Goal: Task Accomplishment & Management: Use online tool/utility

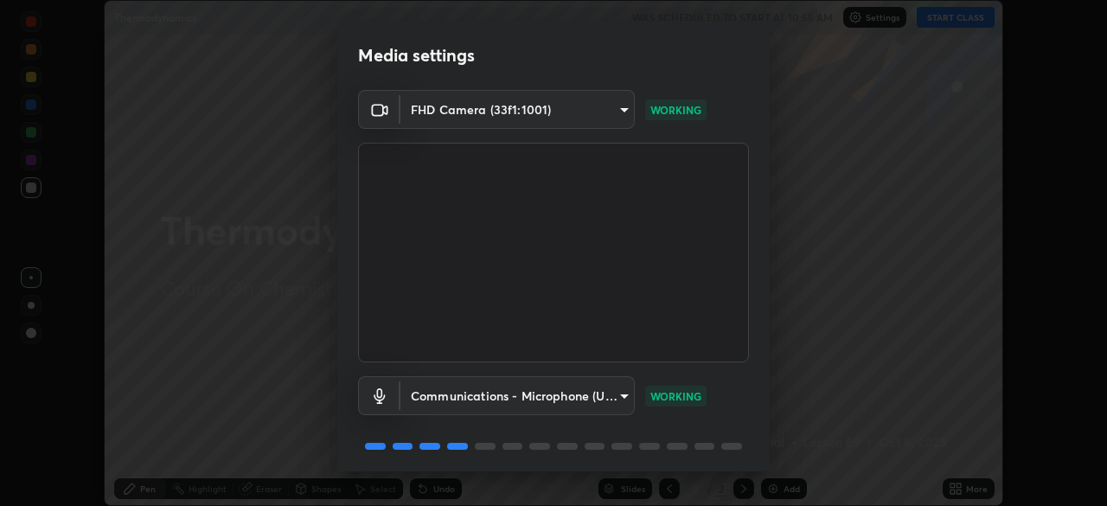
scroll to position [61, 0]
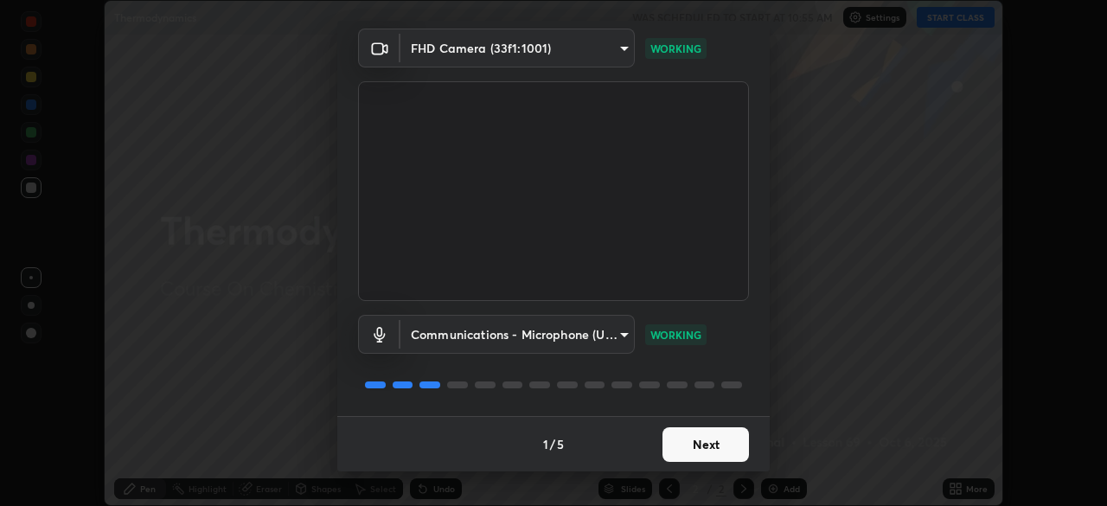
click at [694, 436] on button "Next" at bounding box center [705, 444] width 86 height 35
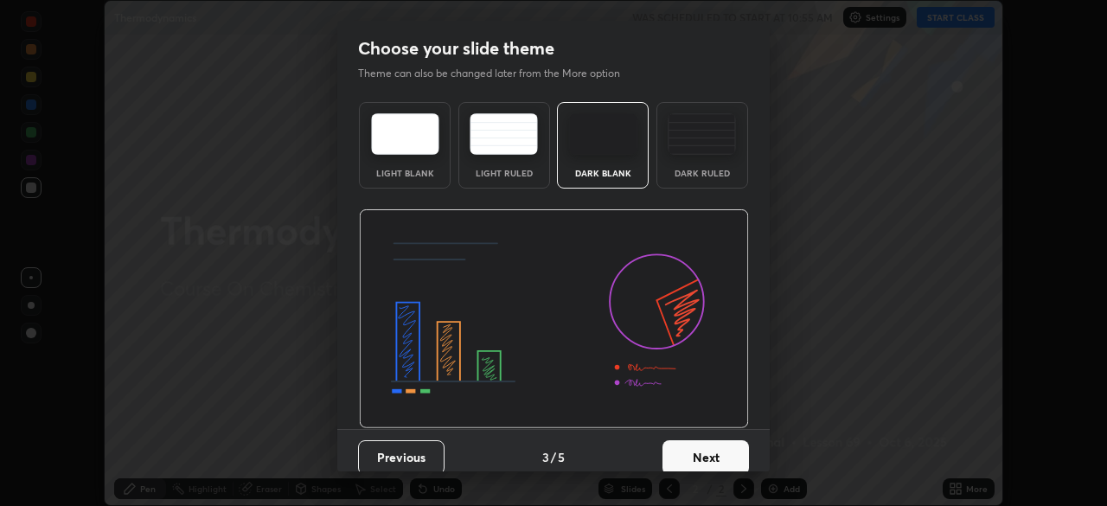
click at [701, 450] on button "Next" at bounding box center [705, 457] width 86 height 35
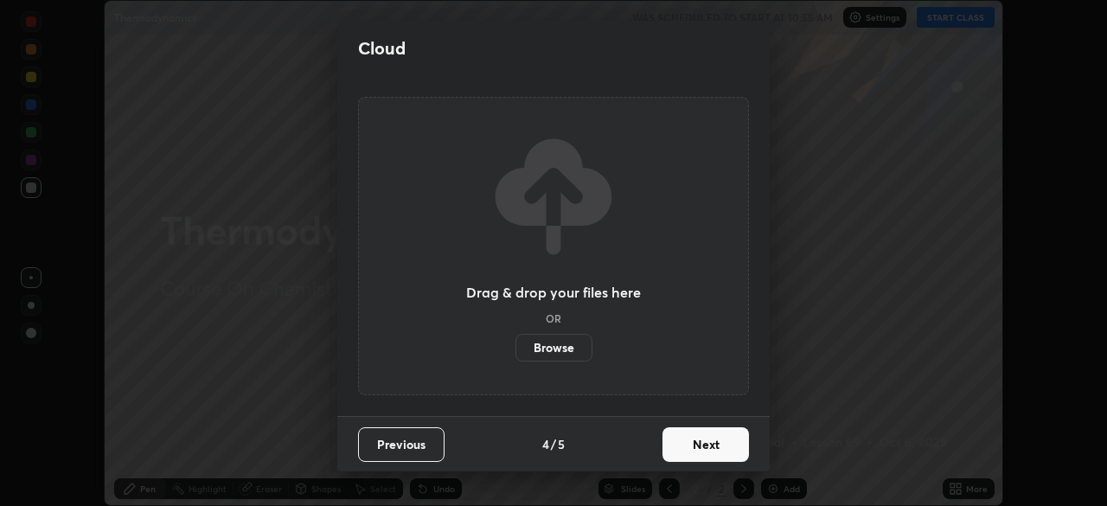
click at [705, 446] on button "Next" at bounding box center [705, 444] width 86 height 35
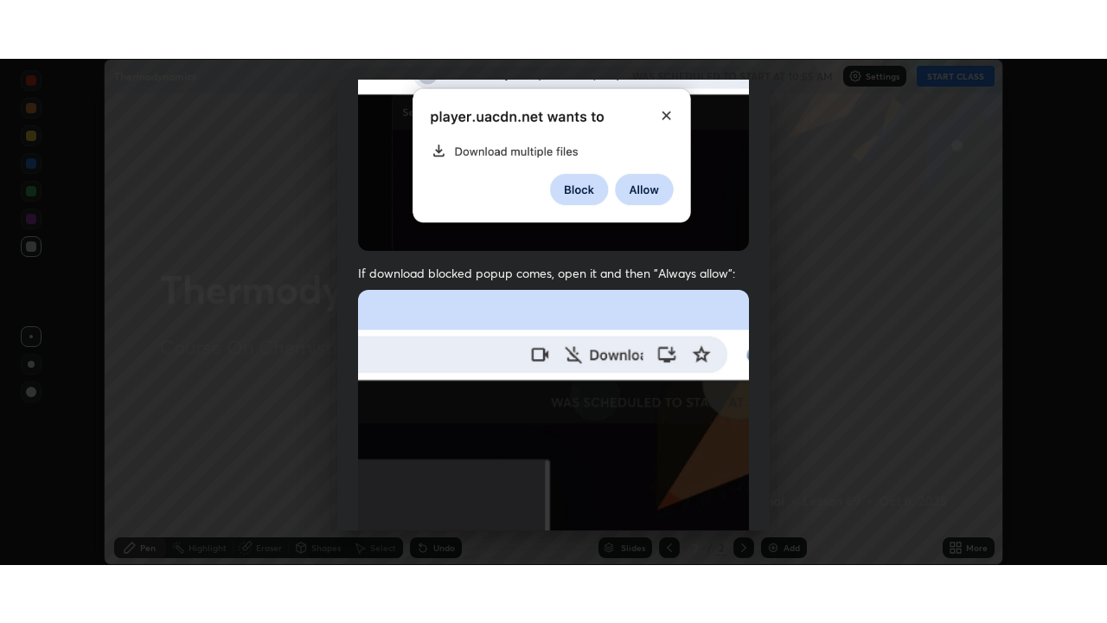
scroll to position [414, 0]
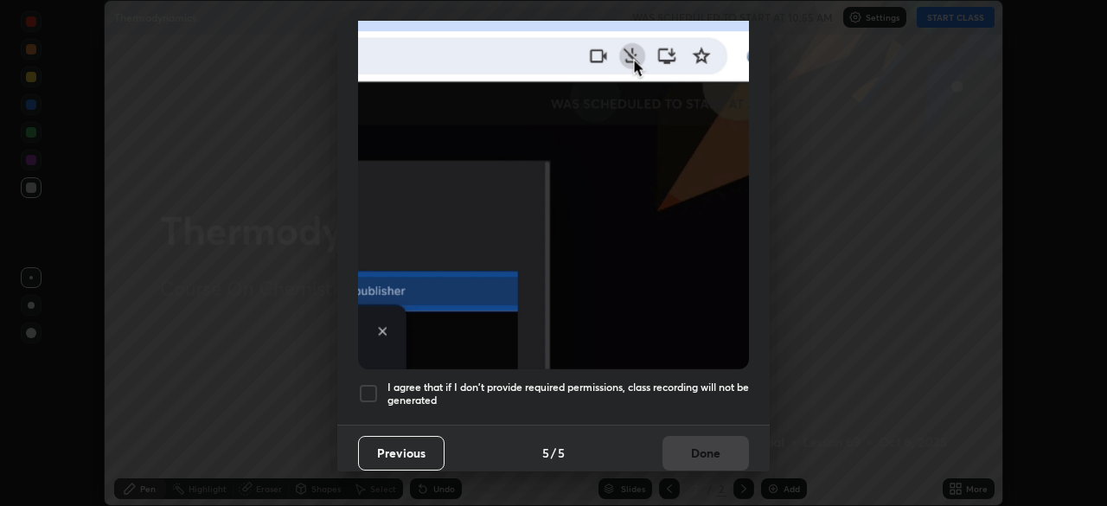
click at [663, 411] on div "Allow "Download multiple files" if prompted: If download blocked popup comes, o…" at bounding box center [553, 60] width 432 height 728
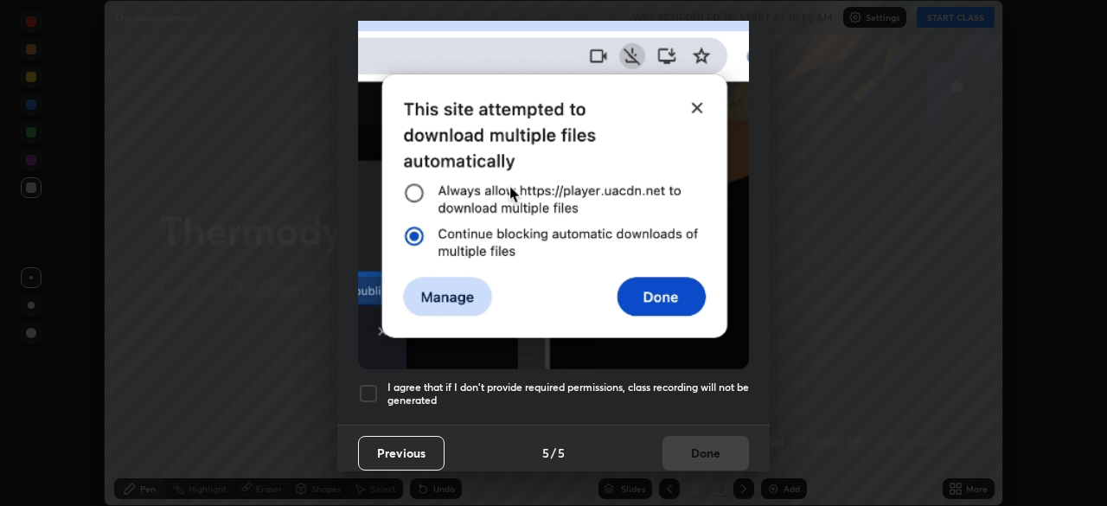
click at [691, 454] on div "Previous 5 / 5 Done" at bounding box center [553, 452] width 432 height 55
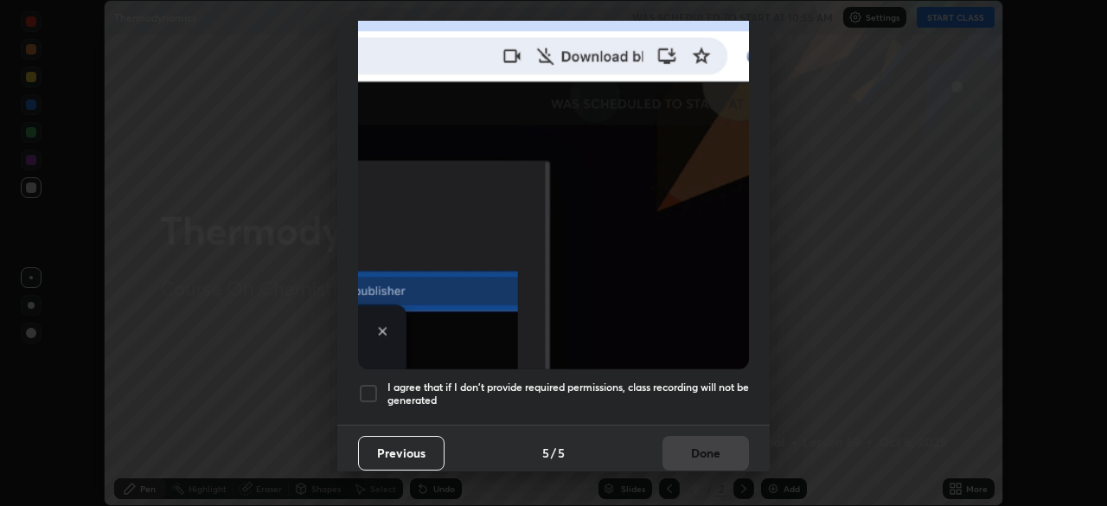
click at [700, 380] on h5 "I agree that if I don't provide required permissions, class recording will not …" at bounding box center [567, 393] width 361 height 27
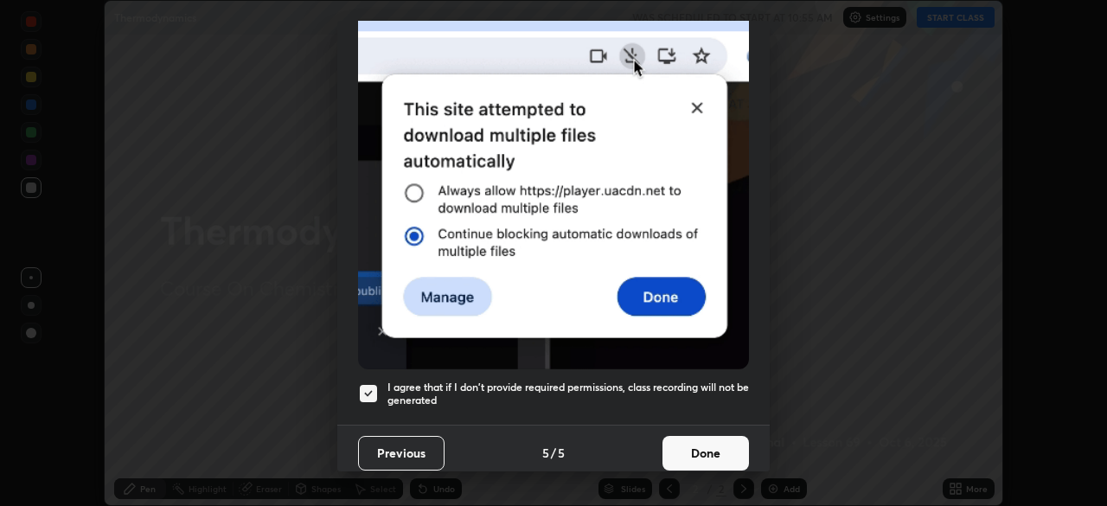
click at [710, 444] on button "Done" at bounding box center [705, 453] width 86 height 35
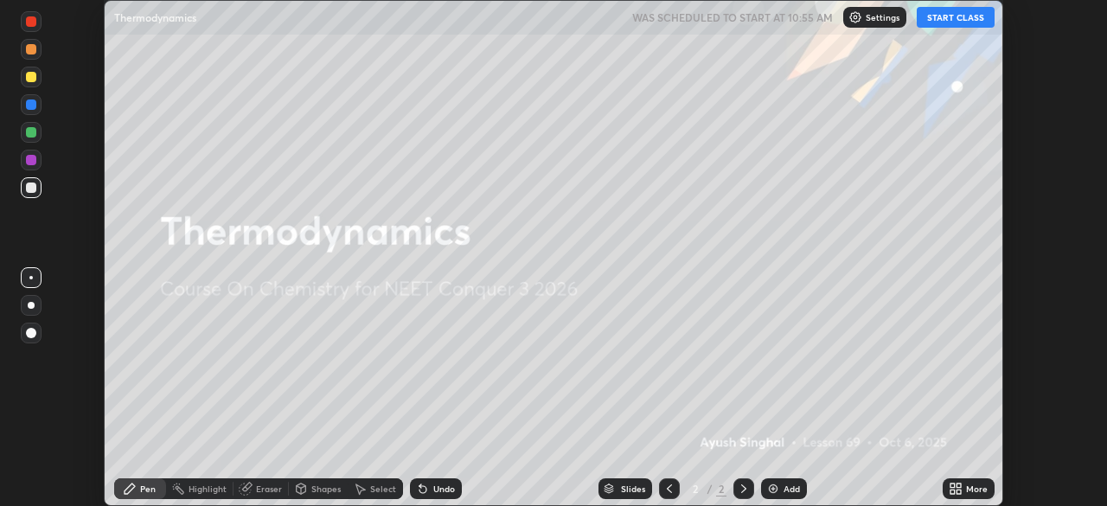
click at [958, 485] on icon at bounding box center [958, 485] width 4 height 4
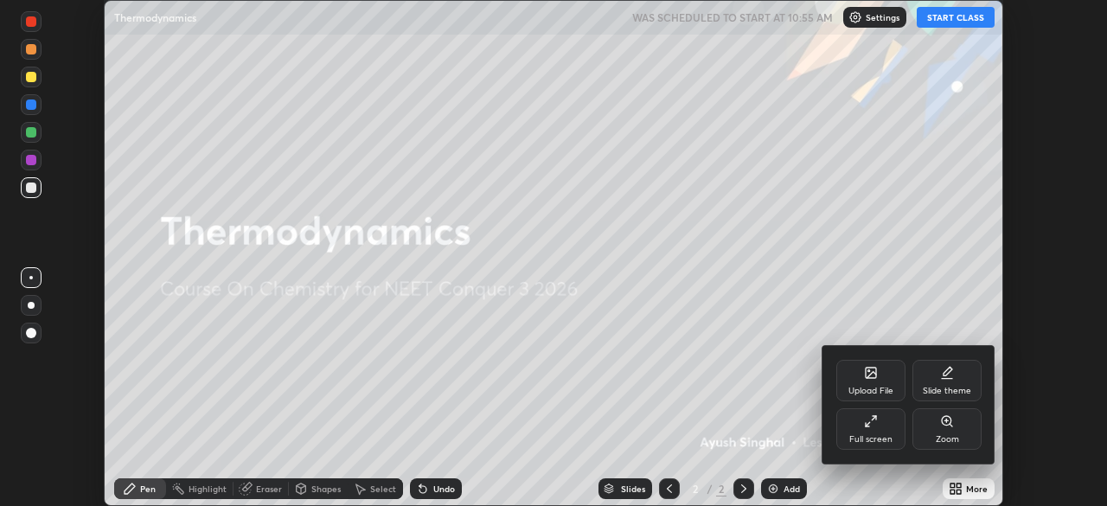
click at [862, 426] on div "Full screen" at bounding box center [870, 429] width 69 height 42
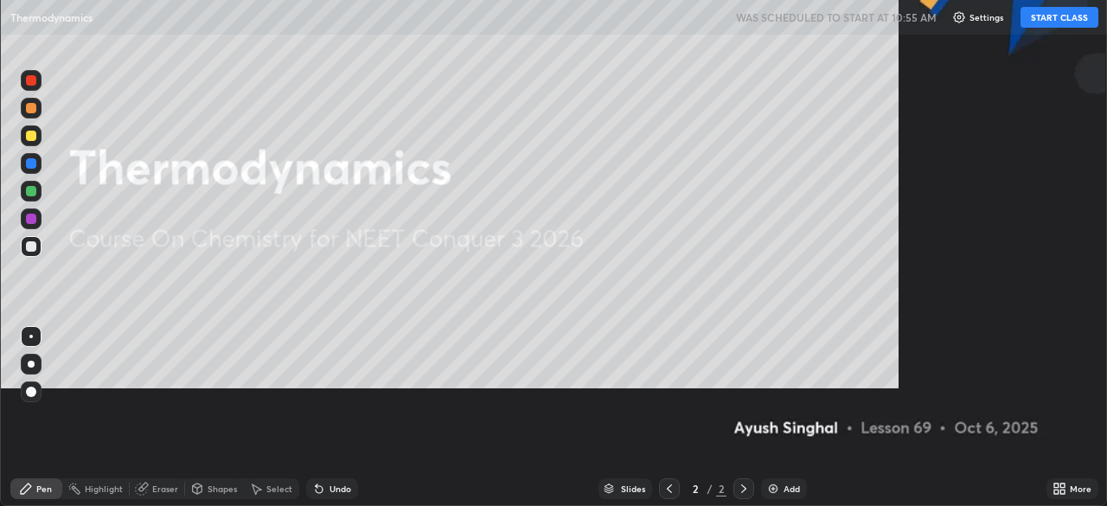
scroll to position [623, 1107]
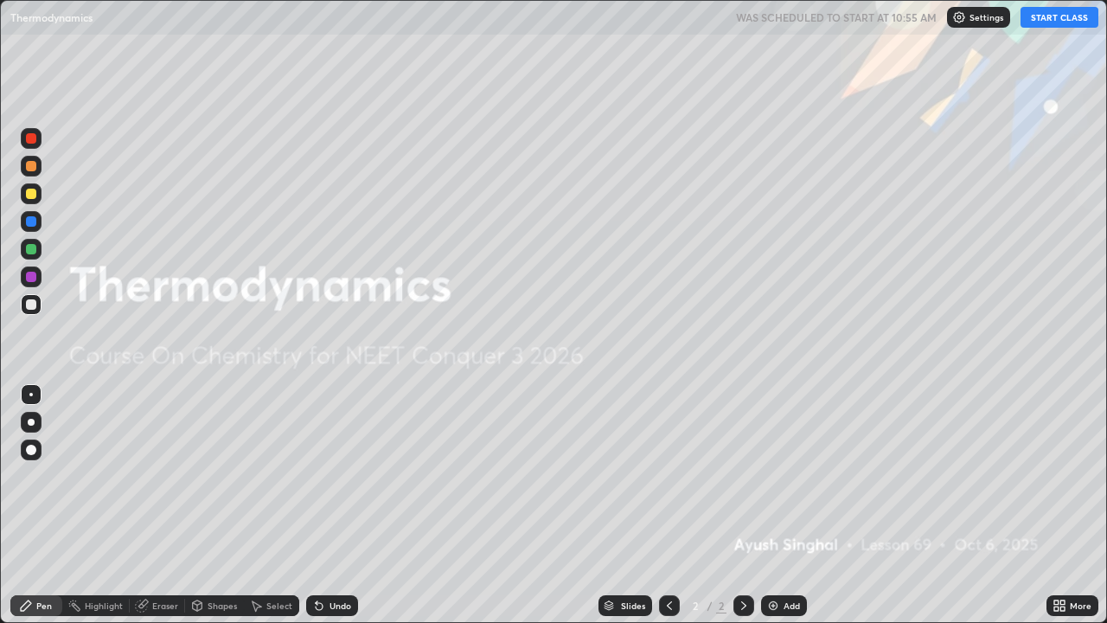
click at [776, 505] on img at bounding box center [773, 605] width 14 height 14
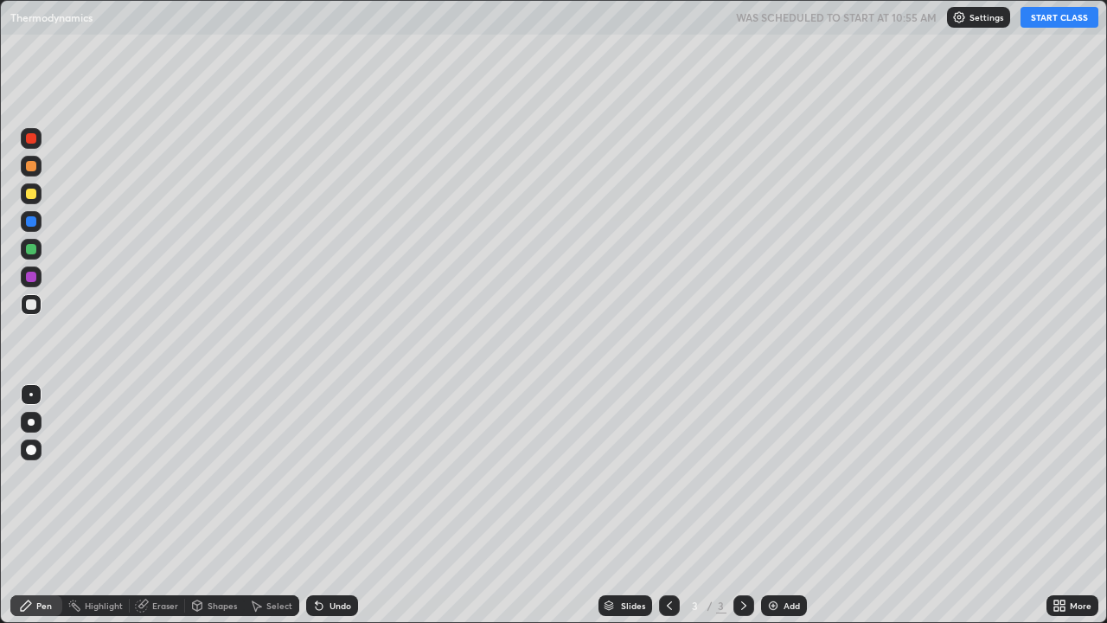
click at [1036, 25] on button "START CLASS" at bounding box center [1059, 17] width 78 height 21
click at [35, 309] on div at bounding box center [31, 304] width 21 height 21
click at [28, 307] on div at bounding box center [31, 304] width 10 height 10
click at [336, 505] on div "Undo" at bounding box center [340, 605] width 22 height 9
click at [339, 505] on div "Undo" at bounding box center [340, 605] width 22 height 9
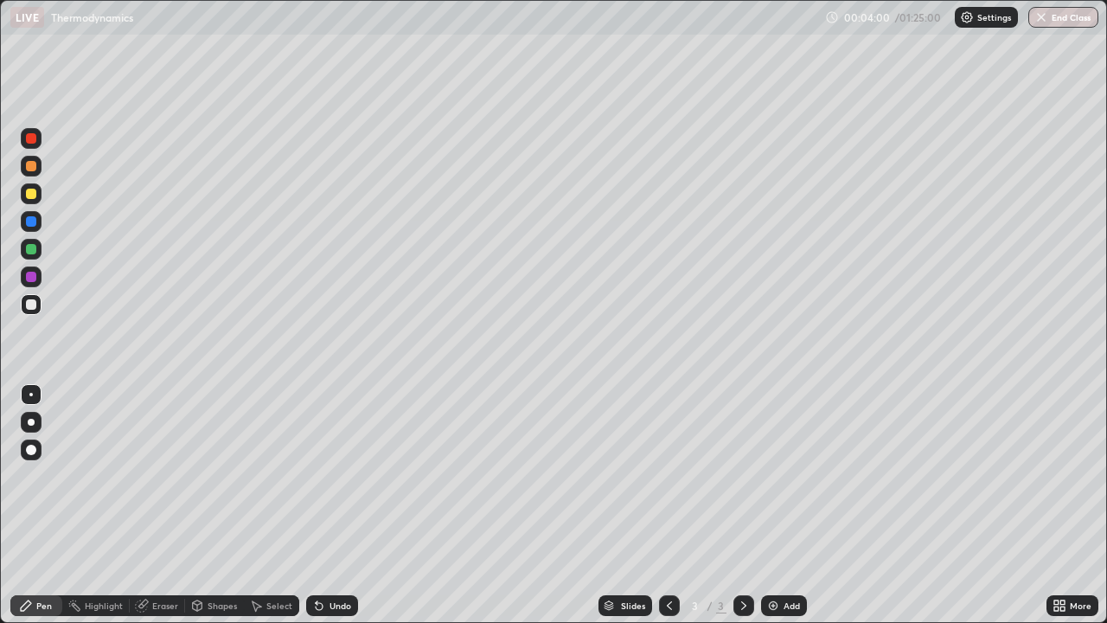
click at [340, 505] on div "Undo" at bounding box center [340, 605] width 22 height 9
click at [340, 505] on div "Undo" at bounding box center [332, 605] width 52 height 21
click at [338, 505] on div "Undo" at bounding box center [332, 605] width 52 height 21
click at [336, 505] on div "Undo" at bounding box center [332, 605] width 52 height 21
click at [335, 505] on div "Undo" at bounding box center [332, 605] width 52 height 21
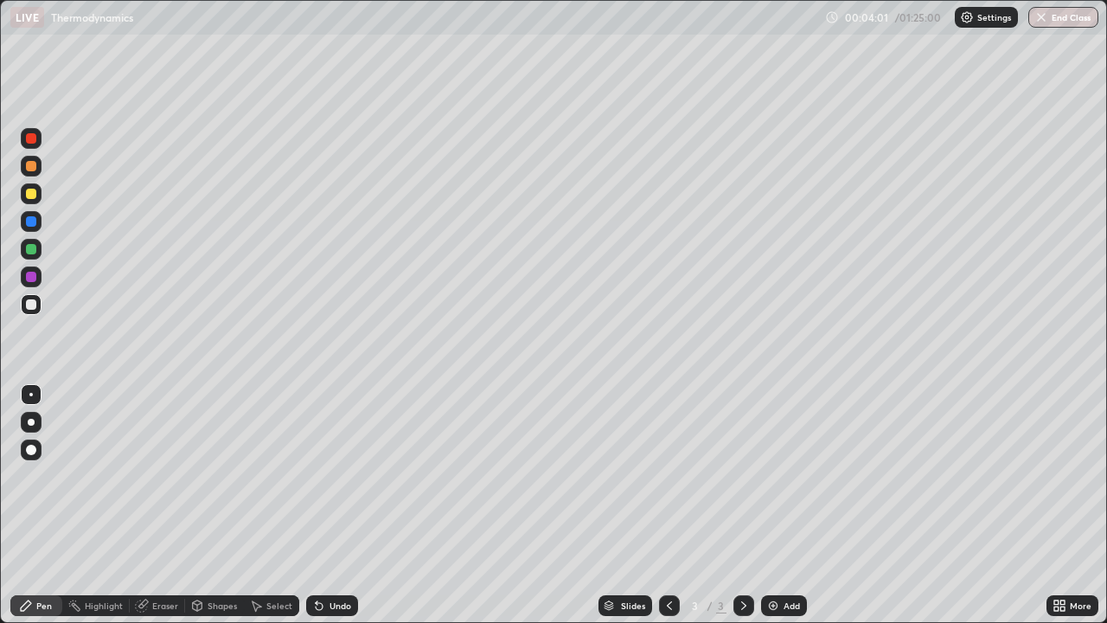
click at [336, 505] on div "Undo" at bounding box center [332, 605] width 52 height 21
click at [341, 505] on div "Undo" at bounding box center [332, 605] width 52 height 21
click at [343, 505] on div "Undo" at bounding box center [332, 605] width 52 height 21
click at [345, 505] on div "Undo" at bounding box center [332, 605] width 52 height 21
click at [347, 505] on div "Undo" at bounding box center [332, 605] width 52 height 21
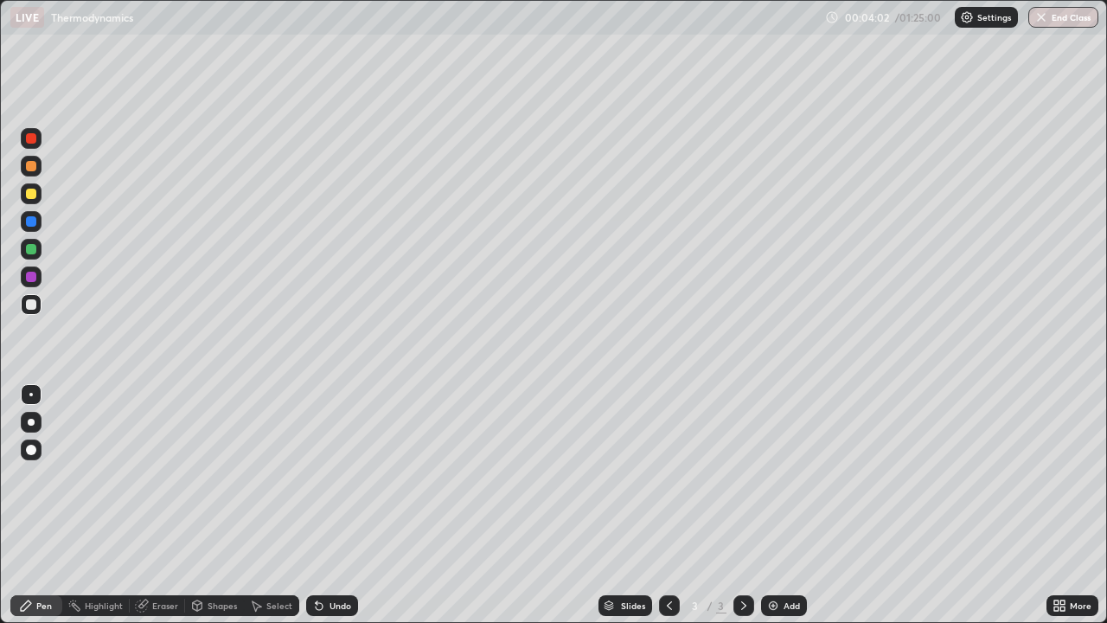
click at [347, 505] on div "Undo" at bounding box center [332, 605] width 52 height 21
click at [348, 505] on div "Undo" at bounding box center [332, 605] width 52 height 21
click at [353, 505] on div "Undo" at bounding box center [332, 605] width 52 height 21
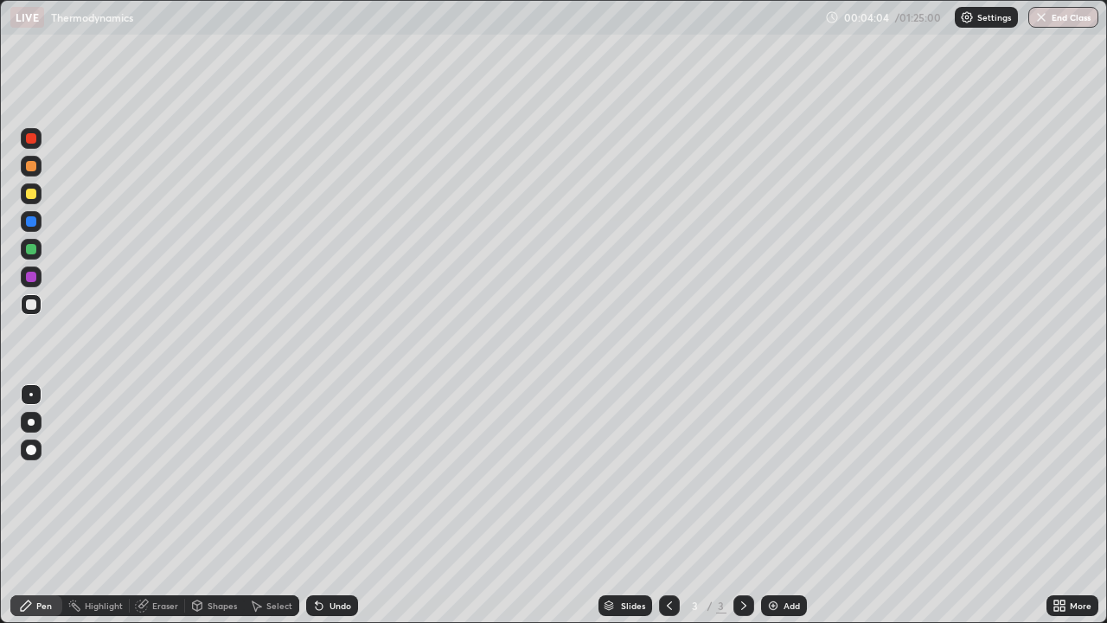
click at [351, 505] on div "Undo" at bounding box center [332, 605] width 52 height 21
click at [336, 505] on div "Undo" at bounding box center [340, 605] width 22 height 9
click at [778, 505] on div "Add" at bounding box center [784, 605] width 46 height 21
click at [329, 505] on div "Undo" at bounding box center [340, 605] width 22 height 9
click at [668, 505] on icon at bounding box center [669, 605] width 14 height 14
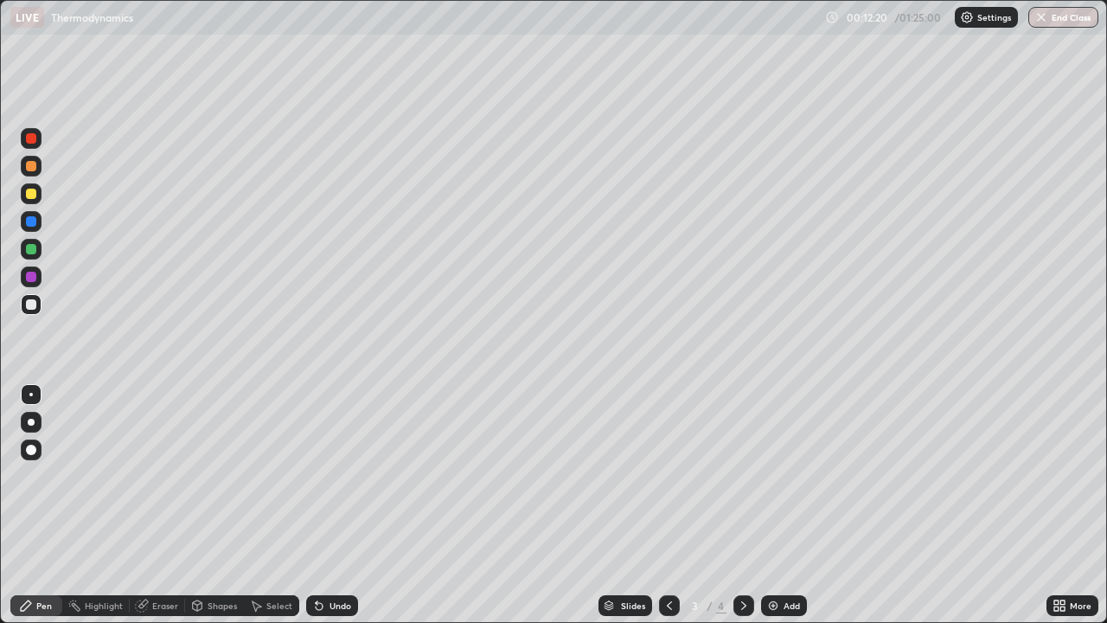
click at [742, 505] on icon at bounding box center [744, 605] width 14 height 14
click at [329, 505] on div "Undo" at bounding box center [332, 605] width 52 height 21
click at [775, 505] on img at bounding box center [773, 605] width 14 height 14
click at [32, 303] on div at bounding box center [31, 304] width 10 height 10
click at [31, 305] on div at bounding box center [31, 304] width 10 height 10
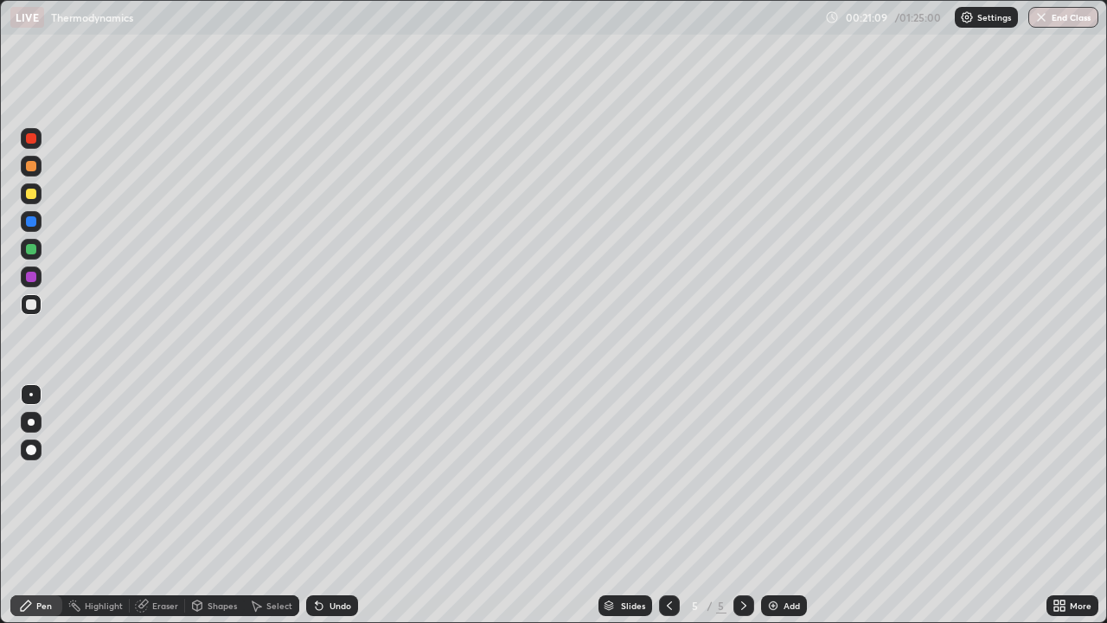
click at [31, 311] on div at bounding box center [31, 304] width 21 height 21
click at [33, 304] on div at bounding box center [31, 304] width 10 height 10
click at [328, 505] on div "Undo" at bounding box center [332, 605] width 52 height 21
click at [344, 505] on div "Undo" at bounding box center [332, 605] width 52 height 21
click at [342, 505] on div "Undo" at bounding box center [332, 605] width 52 height 21
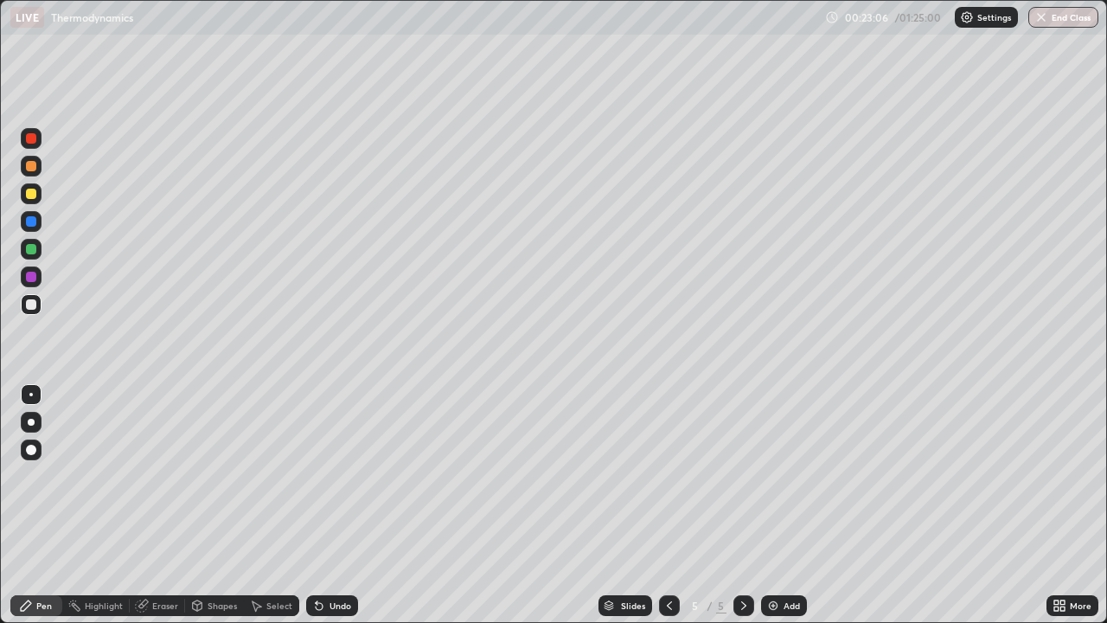
click at [334, 505] on div "Undo" at bounding box center [332, 605] width 52 height 21
click at [793, 505] on div "Add" at bounding box center [791, 605] width 16 height 9
click at [669, 505] on icon at bounding box center [669, 605] width 14 height 14
click at [743, 505] on icon at bounding box center [743, 605] width 5 height 9
click at [667, 505] on icon at bounding box center [669, 605] width 5 height 9
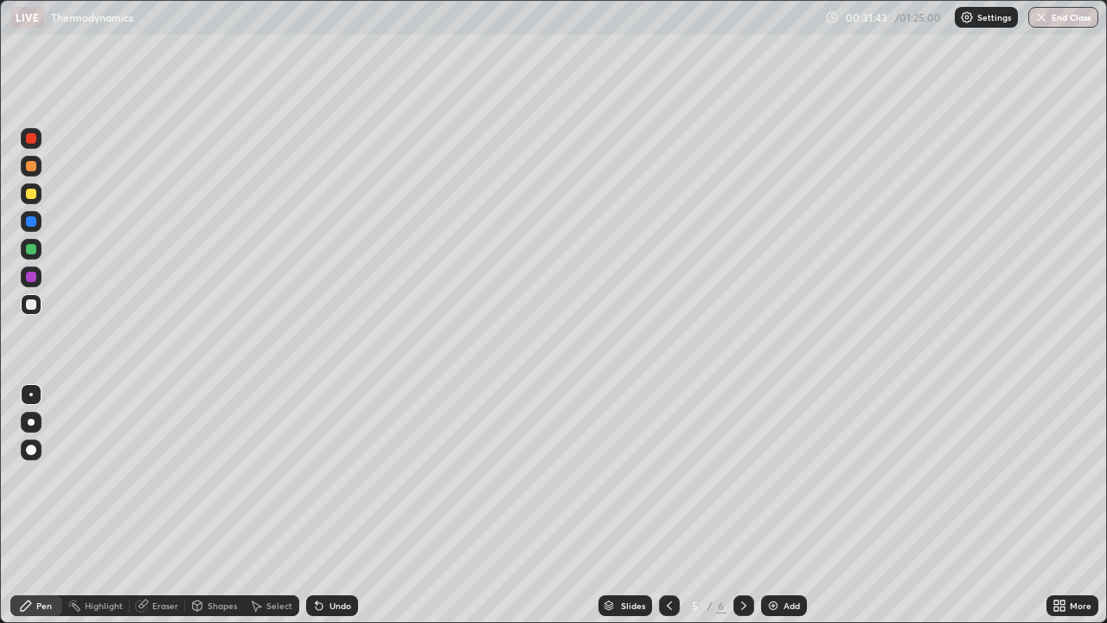
click at [742, 505] on icon at bounding box center [744, 605] width 14 height 14
click at [771, 505] on img at bounding box center [773, 605] width 14 height 14
click at [35, 308] on div at bounding box center [31, 304] width 10 height 10
click at [31, 193] on div at bounding box center [31, 194] width 10 height 10
click at [32, 308] on div at bounding box center [31, 304] width 10 height 10
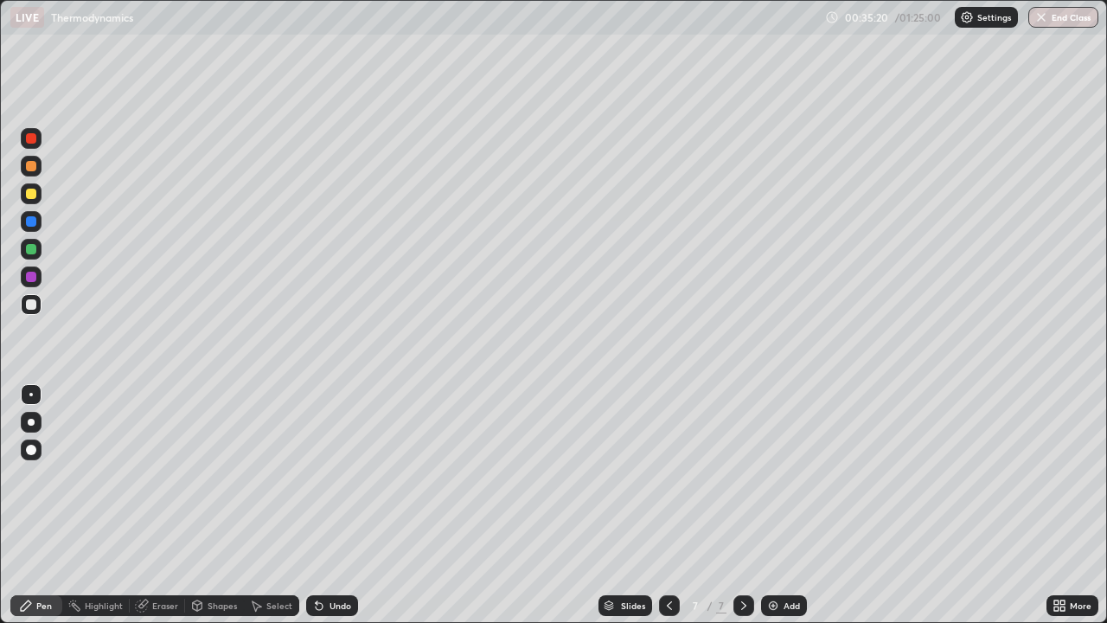
click at [280, 505] on div "Select" at bounding box center [279, 605] width 26 height 9
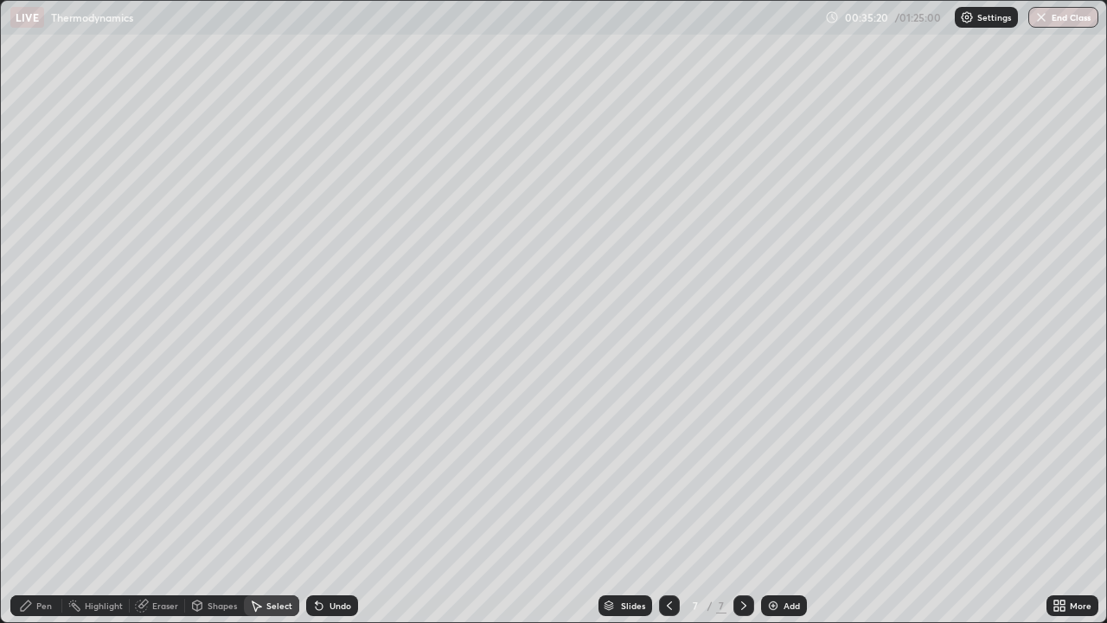
click at [226, 505] on div "Shapes" at bounding box center [222, 605] width 29 height 9
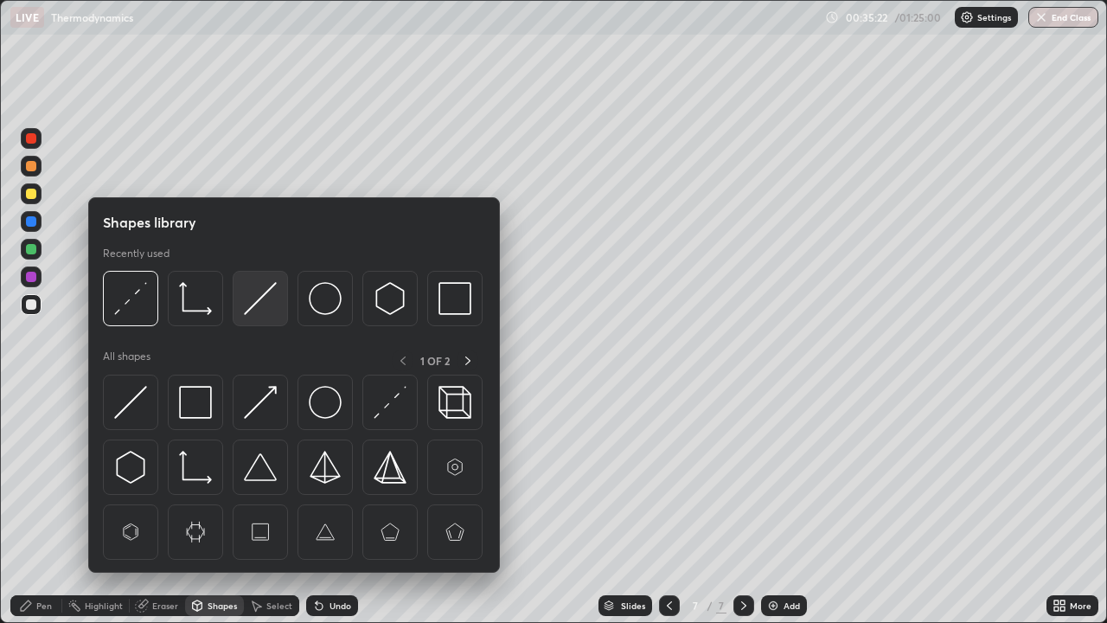
click at [258, 312] on img at bounding box center [260, 298] width 33 height 33
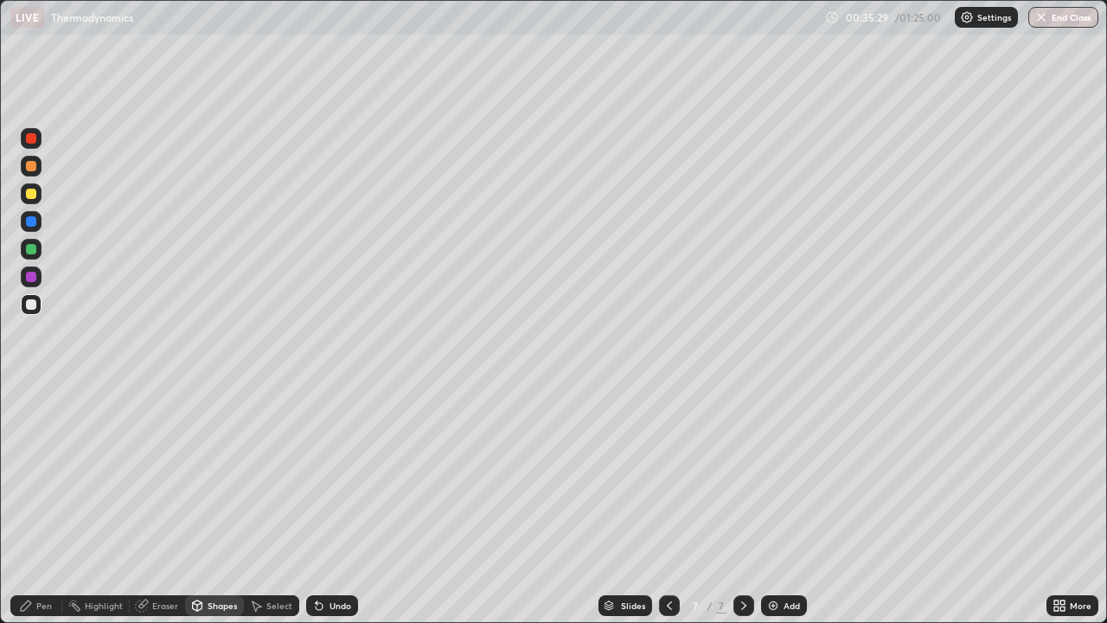
click at [50, 505] on div "Pen" at bounding box center [36, 605] width 52 height 21
click at [33, 304] on div at bounding box center [31, 304] width 10 height 10
click at [35, 194] on div at bounding box center [31, 194] width 10 height 10
click at [322, 505] on div "Undo" at bounding box center [332, 605] width 52 height 21
click at [326, 505] on div "Undo" at bounding box center [332, 605] width 52 height 21
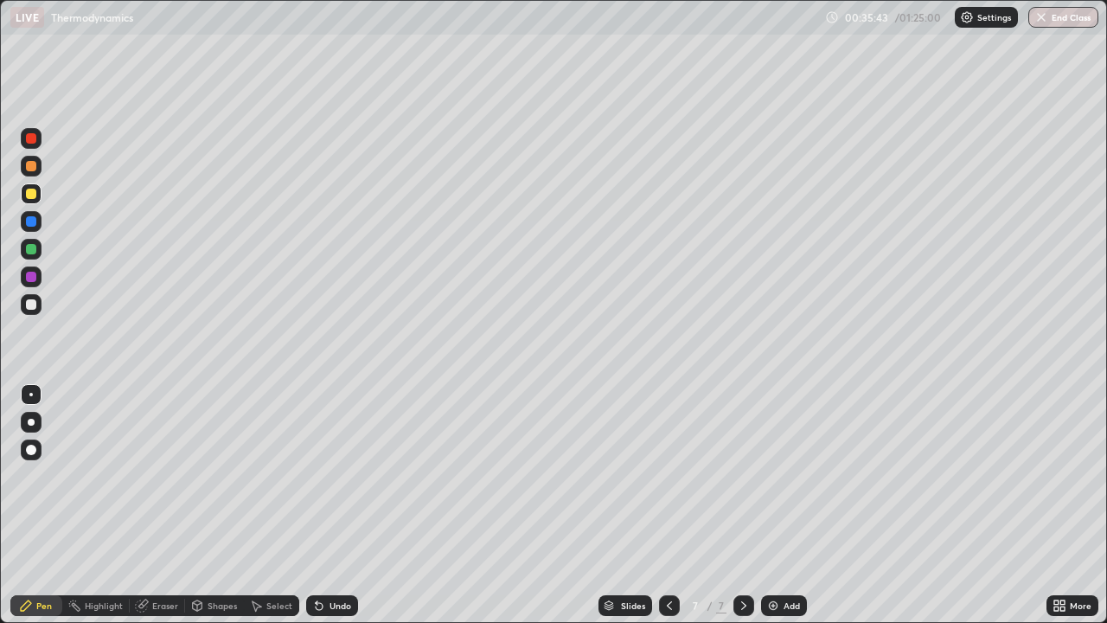
click at [325, 505] on div "Undo" at bounding box center [332, 605] width 52 height 21
click at [324, 505] on div "Undo" at bounding box center [332, 605] width 52 height 21
click at [316, 505] on icon at bounding box center [319, 606] width 7 height 7
click at [319, 505] on icon at bounding box center [319, 606] width 7 height 7
click at [32, 250] on div at bounding box center [31, 249] width 10 height 10
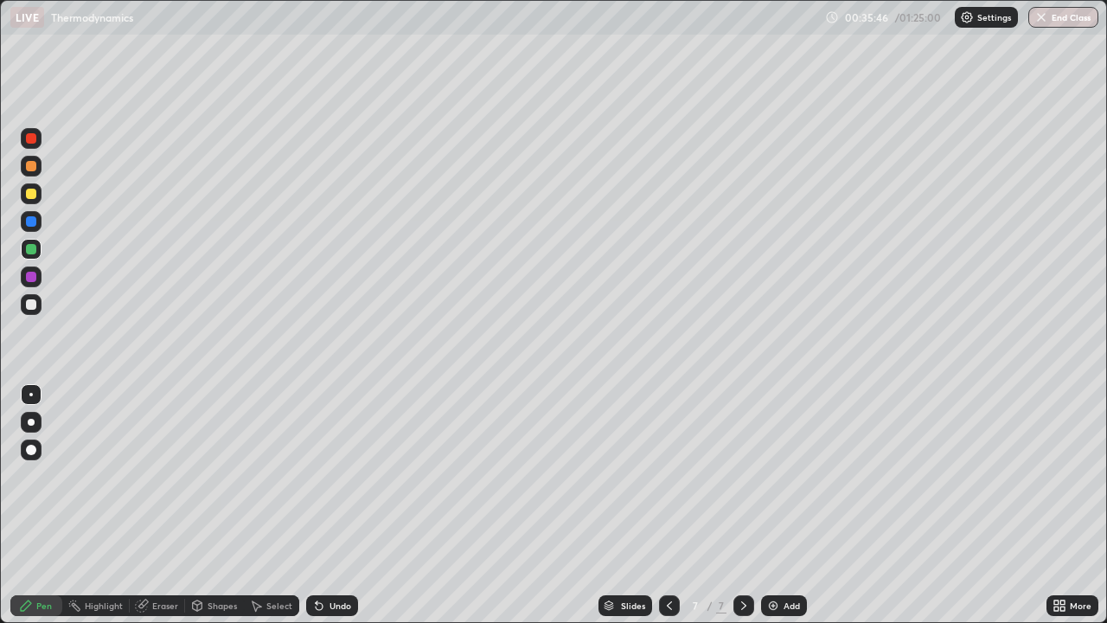
click at [31, 394] on div at bounding box center [30, 394] width 3 height 3
click at [30, 309] on div at bounding box center [31, 304] width 10 height 10
click at [30, 196] on div at bounding box center [31, 194] width 10 height 10
click at [331, 505] on div "Undo" at bounding box center [340, 605] width 22 height 9
click at [38, 200] on div at bounding box center [31, 193] width 21 height 21
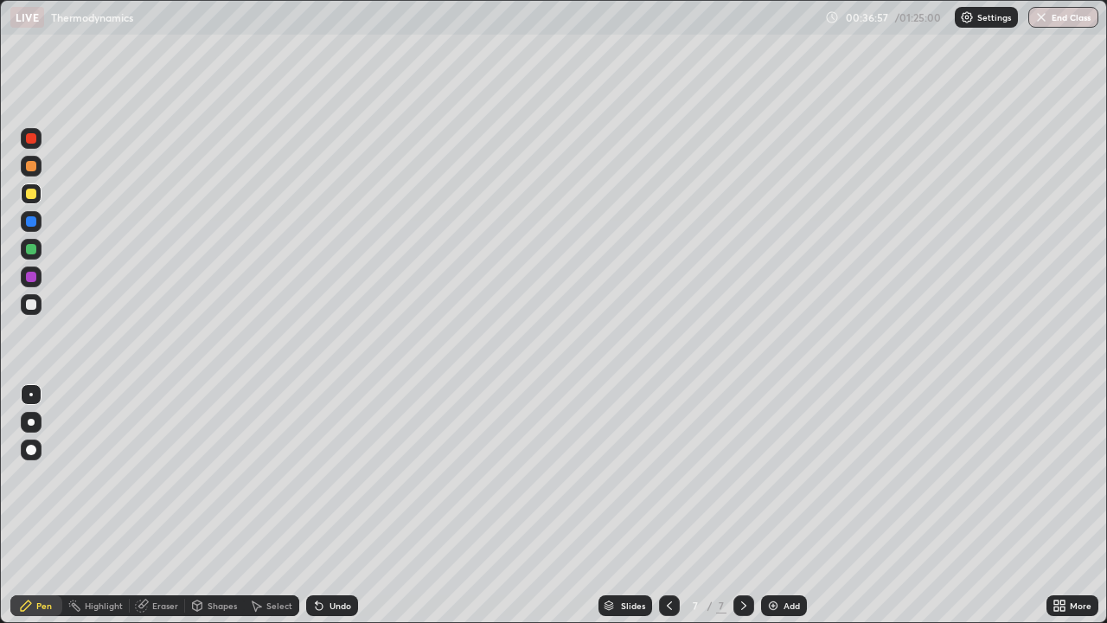
click at [35, 258] on div at bounding box center [31, 249] width 21 height 21
click at [32, 194] on div at bounding box center [31, 194] width 10 height 10
click at [32, 195] on div at bounding box center [31, 194] width 10 height 10
click at [31, 305] on div at bounding box center [31, 304] width 10 height 10
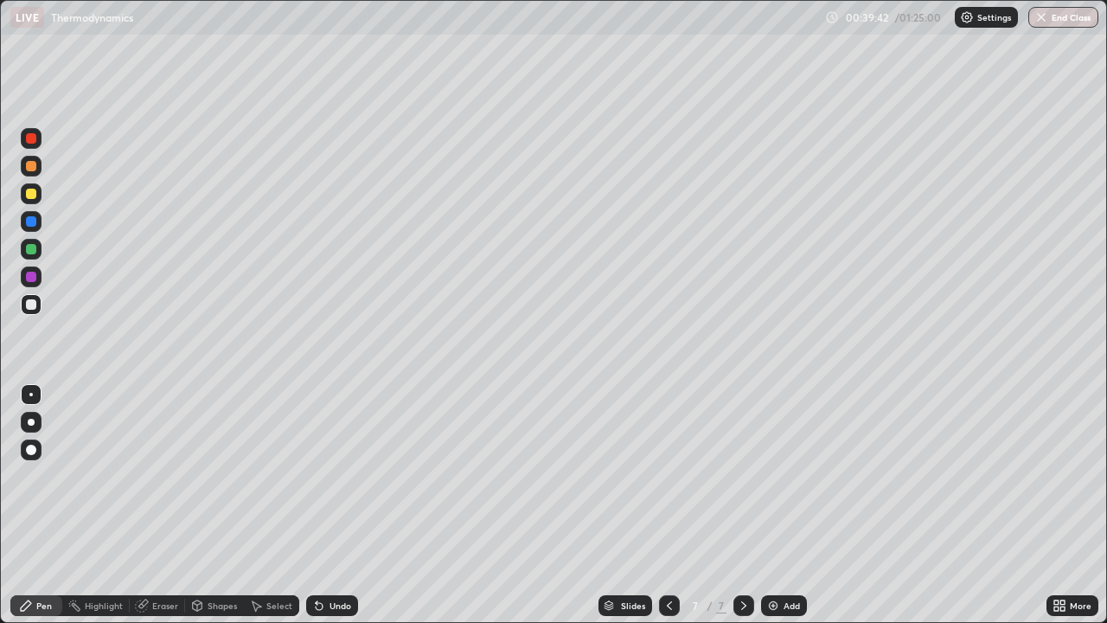
click at [35, 192] on div at bounding box center [31, 194] width 10 height 10
click at [161, 505] on div "Eraser" at bounding box center [157, 605] width 55 height 21
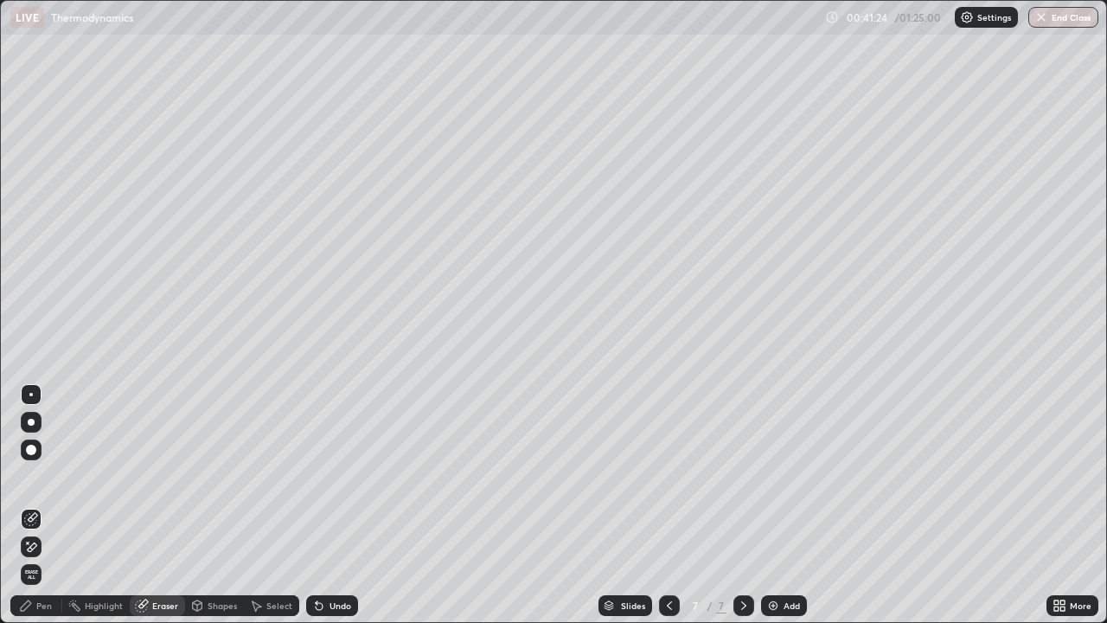
click at [36, 505] on div "Pen" at bounding box center [36, 605] width 52 height 21
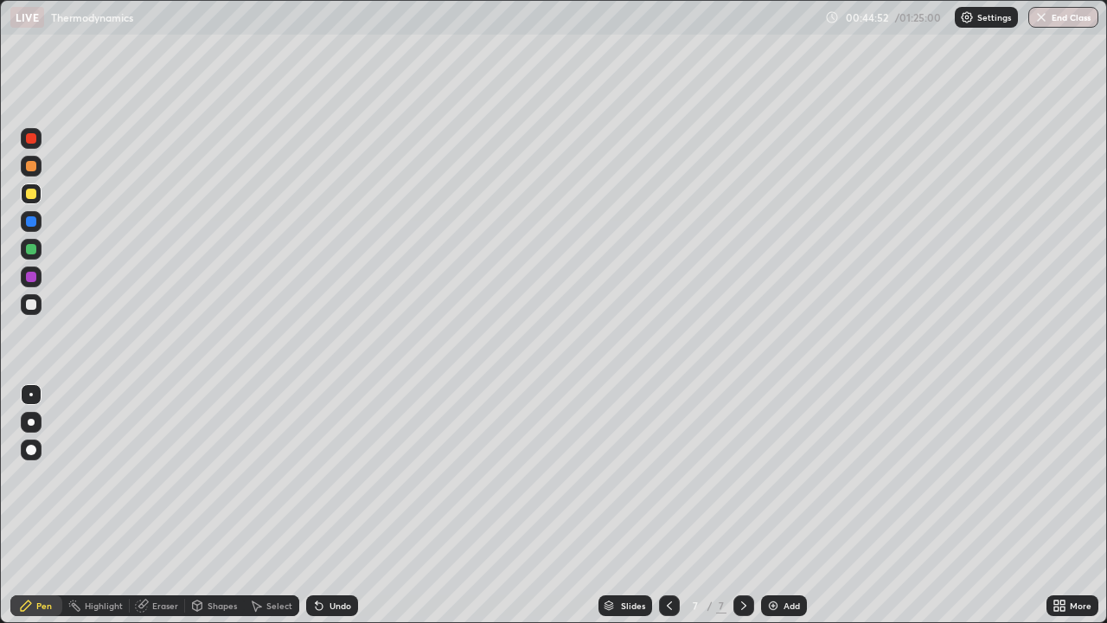
click at [40, 244] on div at bounding box center [31, 249] width 21 height 21
click at [31, 195] on div at bounding box center [31, 194] width 10 height 10
click at [32, 304] on div at bounding box center [31, 304] width 10 height 10
click at [742, 505] on icon at bounding box center [744, 605] width 14 height 14
click at [780, 505] on div "Add" at bounding box center [784, 605] width 46 height 21
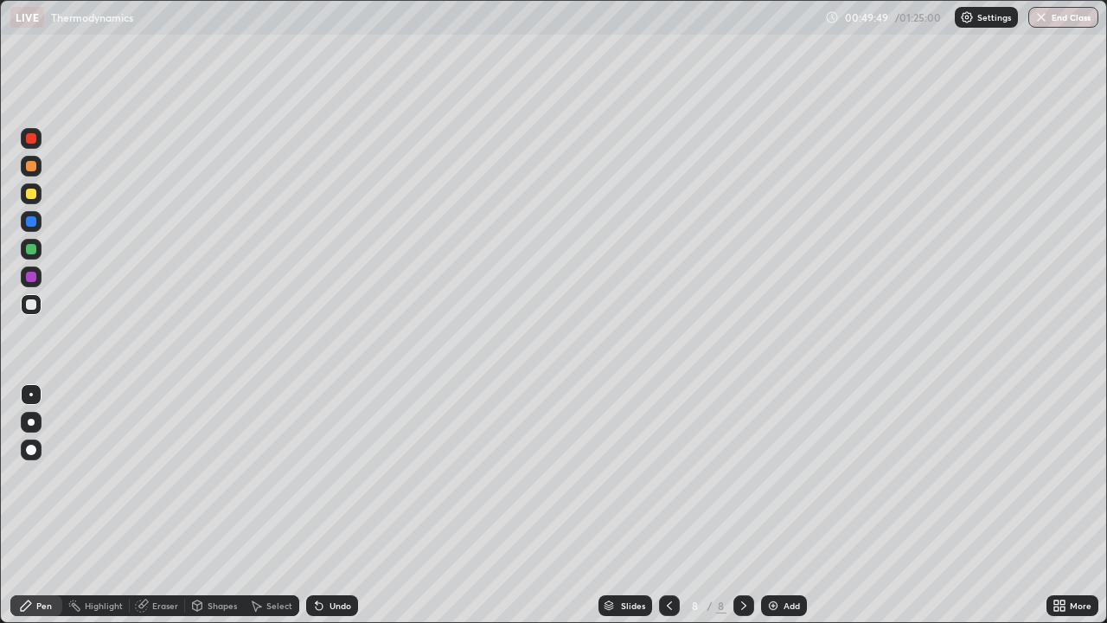
click at [38, 306] on div at bounding box center [31, 304] width 21 height 21
click at [35, 190] on div at bounding box center [31, 194] width 10 height 10
click at [35, 305] on div at bounding box center [31, 304] width 10 height 10
click at [329, 505] on div "Undo" at bounding box center [340, 605] width 22 height 9
click at [316, 505] on icon at bounding box center [319, 606] width 7 height 7
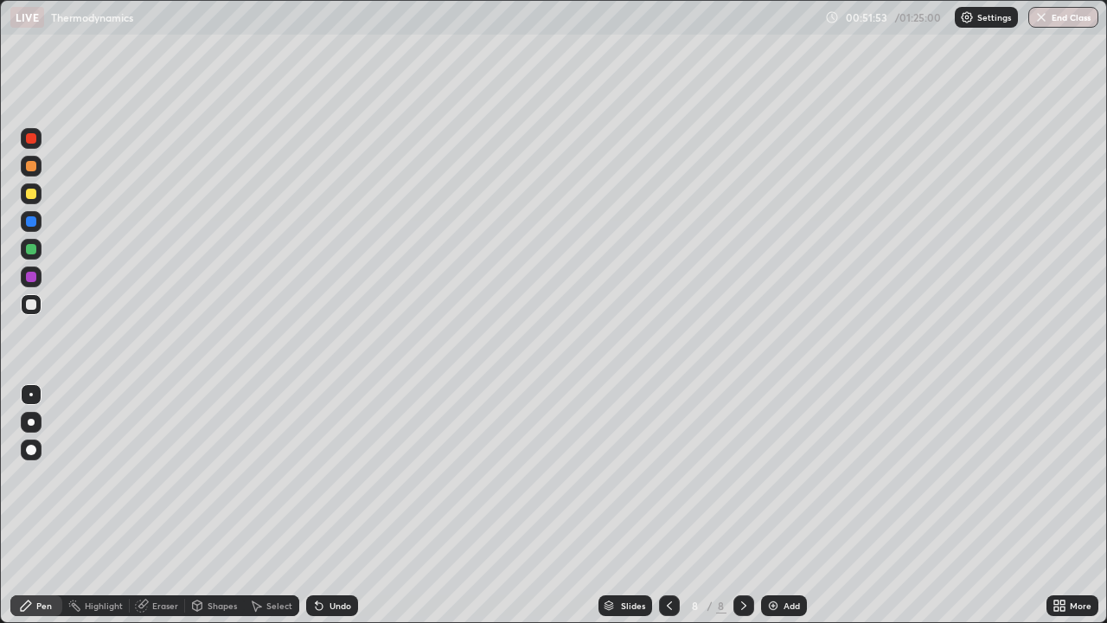
click at [316, 505] on icon at bounding box center [319, 606] width 7 height 7
click at [333, 505] on div "Undo" at bounding box center [332, 605] width 52 height 21
click at [324, 505] on div "Undo" at bounding box center [332, 605] width 52 height 21
click at [325, 505] on div "Undo" at bounding box center [332, 605] width 52 height 21
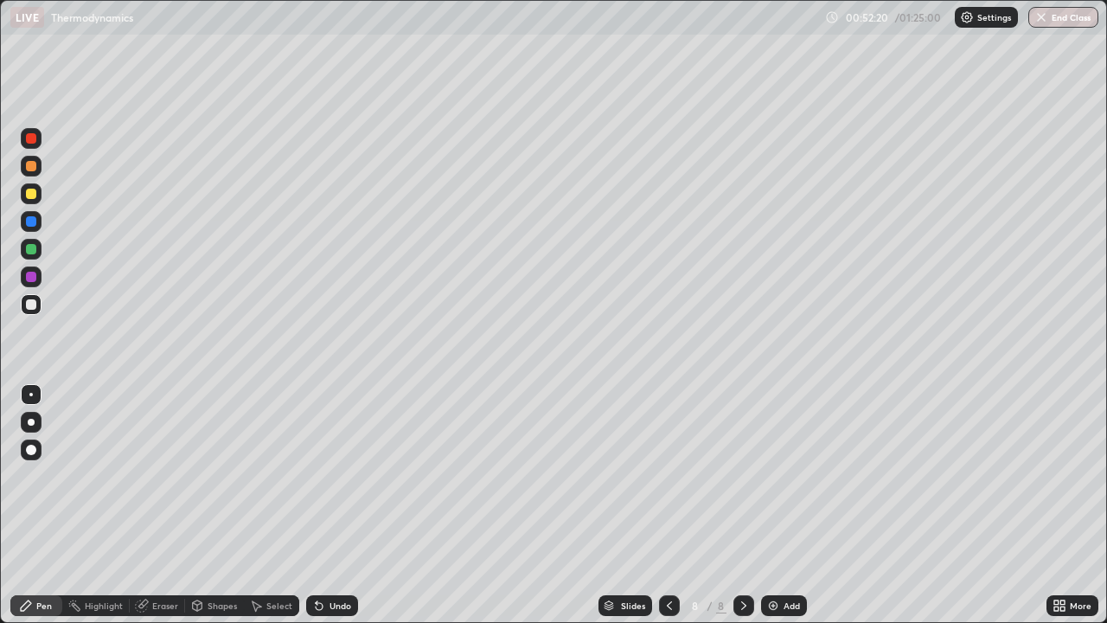
click at [335, 505] on div "Undo" at bounding box center [332, 605] width 52 height 21
click at [318, 505] on icon at bounding box center [319, 606] width 7 height 7
click at [321, 505] on div "Undo" at bounding box center [332, 605] width 52 height 21
click at [323, 505] on div "Undo" at bounding box center [332, 605] width 52 height 21
click at [341, 505] on div "Undo" at bounding box center [340, 605] width 22 height 9
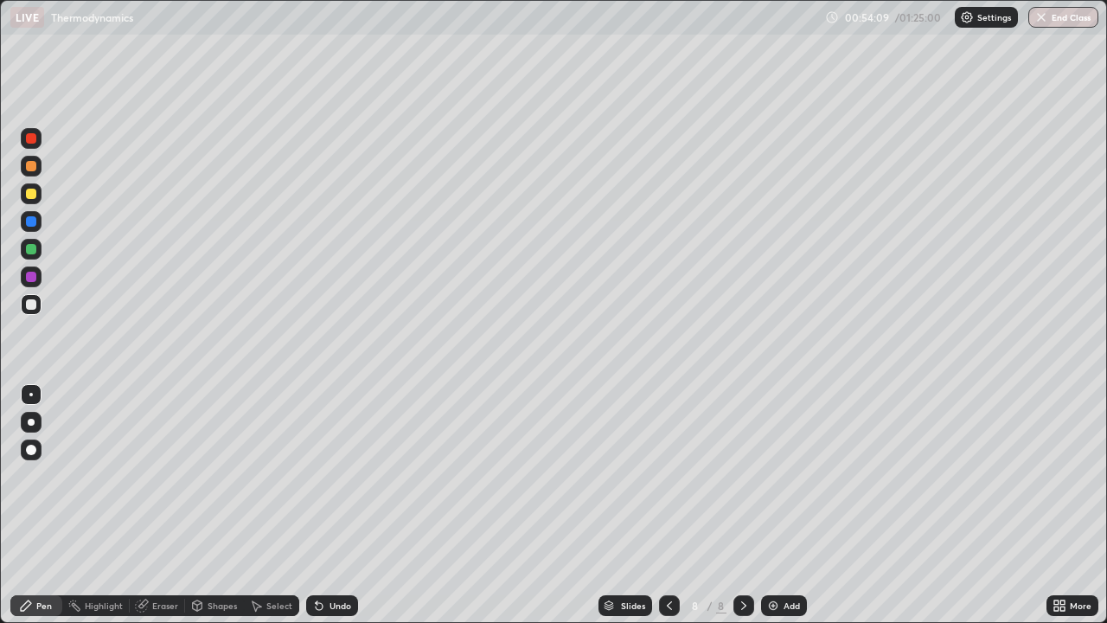
click at [329, 505] on div "Undo" at bounding box center [340, 605] width 22 height 9
click at [342, 505] on div "Undo" at bounding box center [340, 605] width 22 height 9
click at [31, 250] on div at bounding box center [31, 249] width 10 height 10
click at [32, 307] on div at bounding box center [31, 304] width 10 height 10
click at [37, 195] on div at bounding box center [31, 193] width 21 height 21
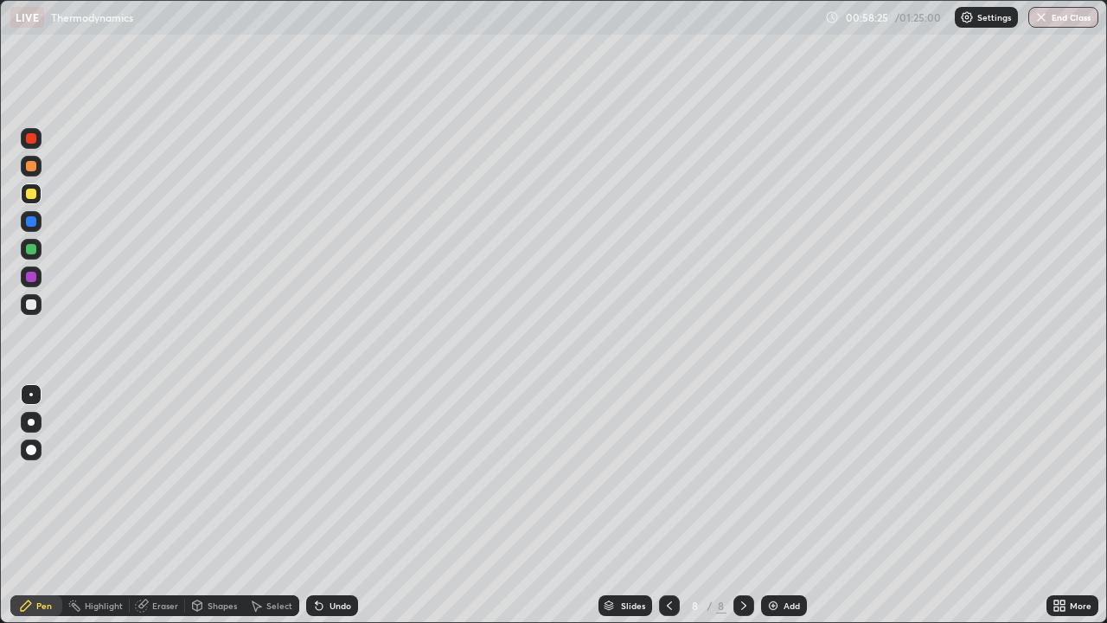
click at [38, 279] on div at bounding box center [31, 276] width 21 height 21
click at [35, 304] on div at bounding box center [31, 304] width 10 height 10
click at [741, 505] on icon at bounding box center [744, 605] width 14 height 14
click at [778, 505] on div "Add" at bounding box center [784, 605] width 46 height 21
click at [33, 307] on div at bounding box center [31, 304] width 10 height 10
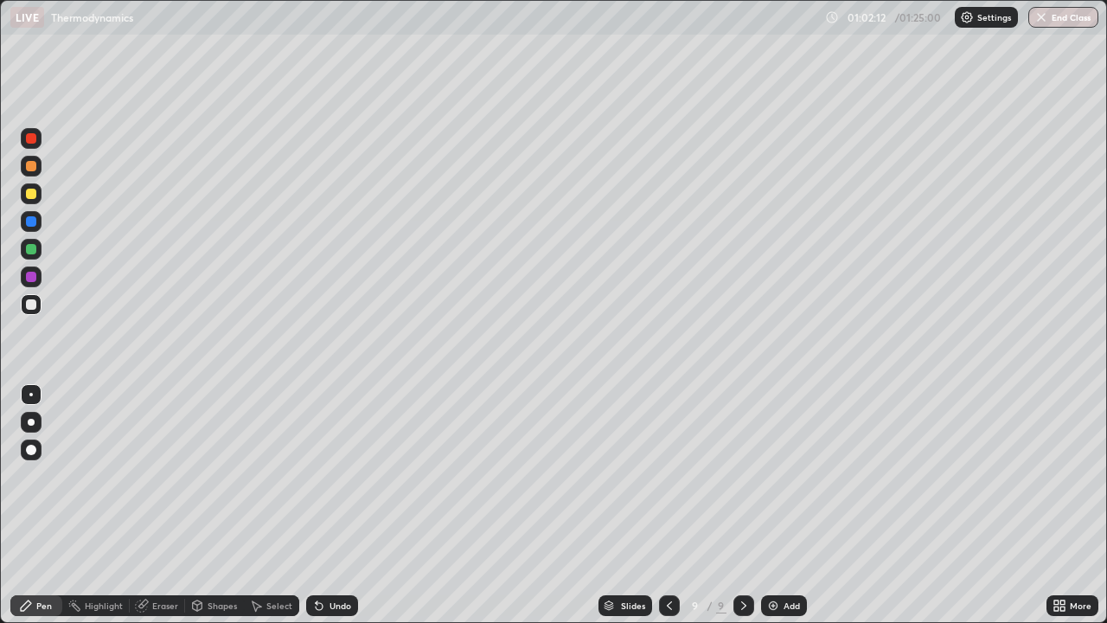
click at [342, 505] on div "Undo" at bounding box center [340, 605] width 22 height 9
click at [352, 505] on div "Undo" at bounding box center [332, 605] width 52 height 21
click at [355, 505] on div "Undo" at bounding box center [332, 605] width 52 height 21
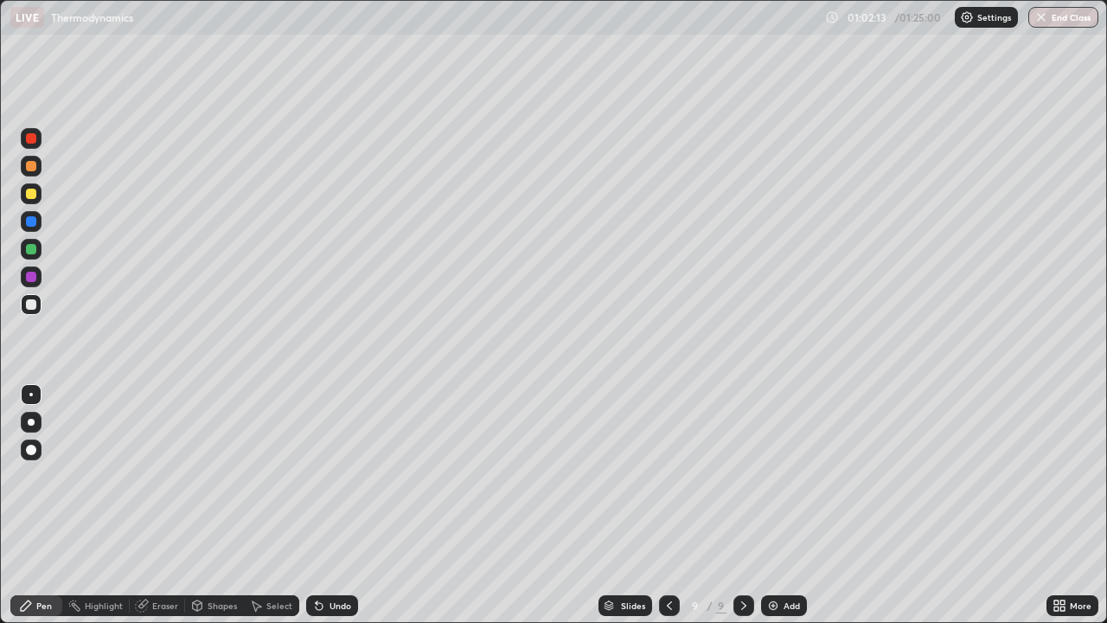
click at [354, 505] on div "Undo" at bounding box center [332, 605] width 52 height 21
click at [31, 305] on div at bounding box center [31, 304] width 10 height 10
click at [777, 505] on img at bounding box center [773, 605] width 14 height 14
click at [350, 505] on div "Undo" at bounding box center [332, 605] width 52 height 21
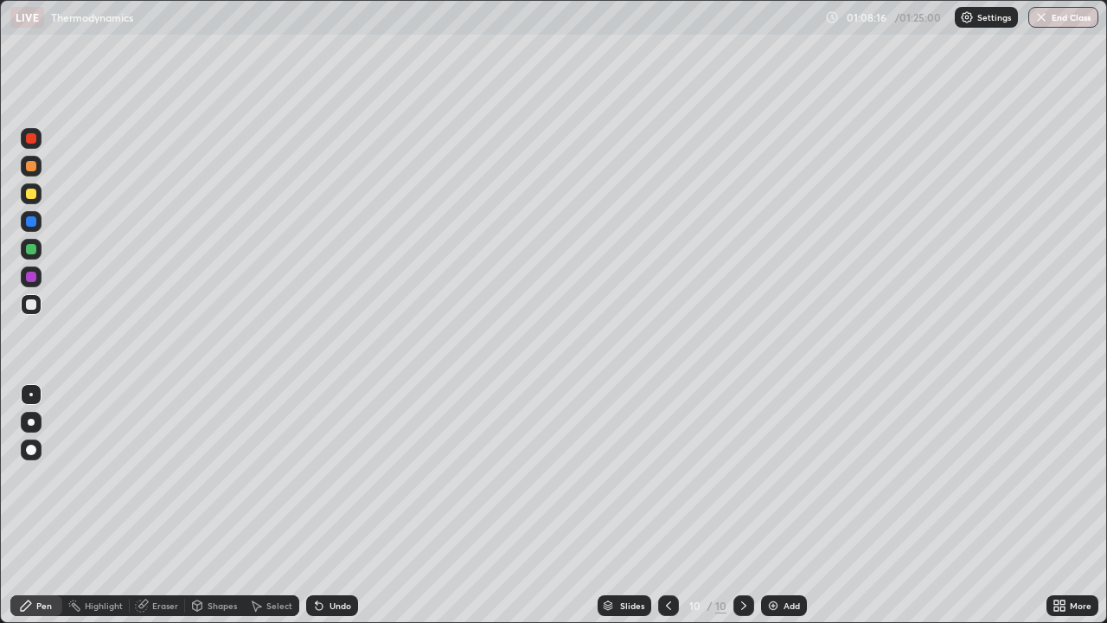
click at [341, 505] on div "Undo" at bounding box center [340, 605] width 22 height 9
click at [668, 505] on icon at bounding box center [668, 605] width 5 height 9
click at [742, 505] on icon at bounding box center [744, 605] width 14 height 14
click at [664, 505] on icon at bounding box center [669, 605] width 14 height 14
click at [346, 505] on div "Undo" at bounding box center [340, 605] width 22 height 9
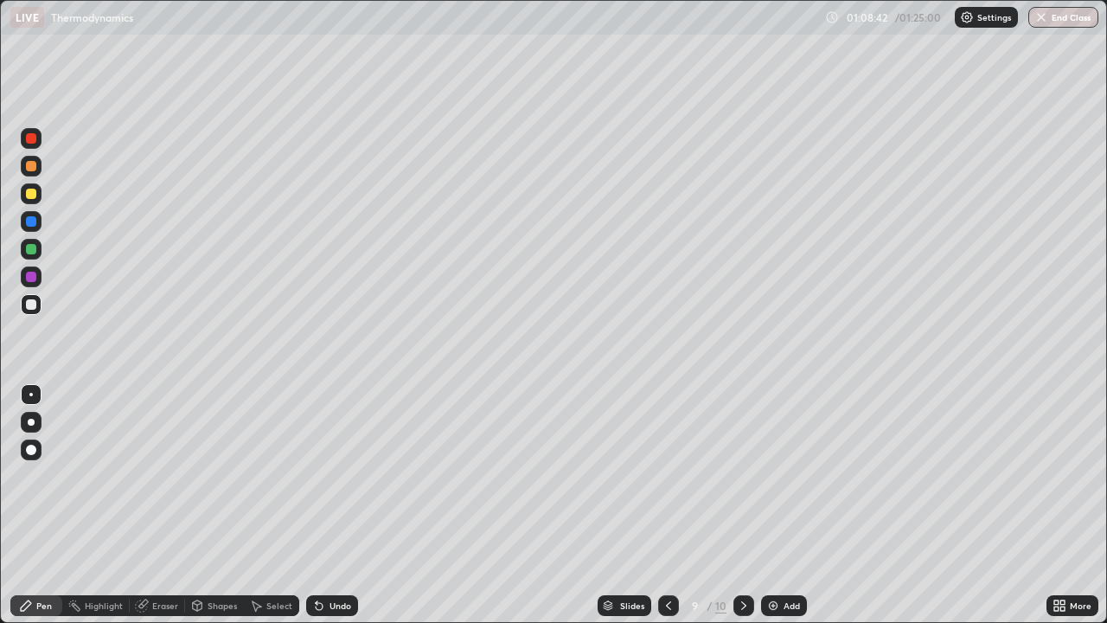
click at [341, 505] on div "Undo" at bounding box center [340, 605] width 22 height 9
click at [343, 505] on div "Undo" at bounding box center [340, 605] width 22 height 9
click at [347, 505] on div "Undo" at bounding box center [332, 605] width 52 height 21
click at [344, 505] on div "Undo" at bounding box center [340, 605] width 22 height 9
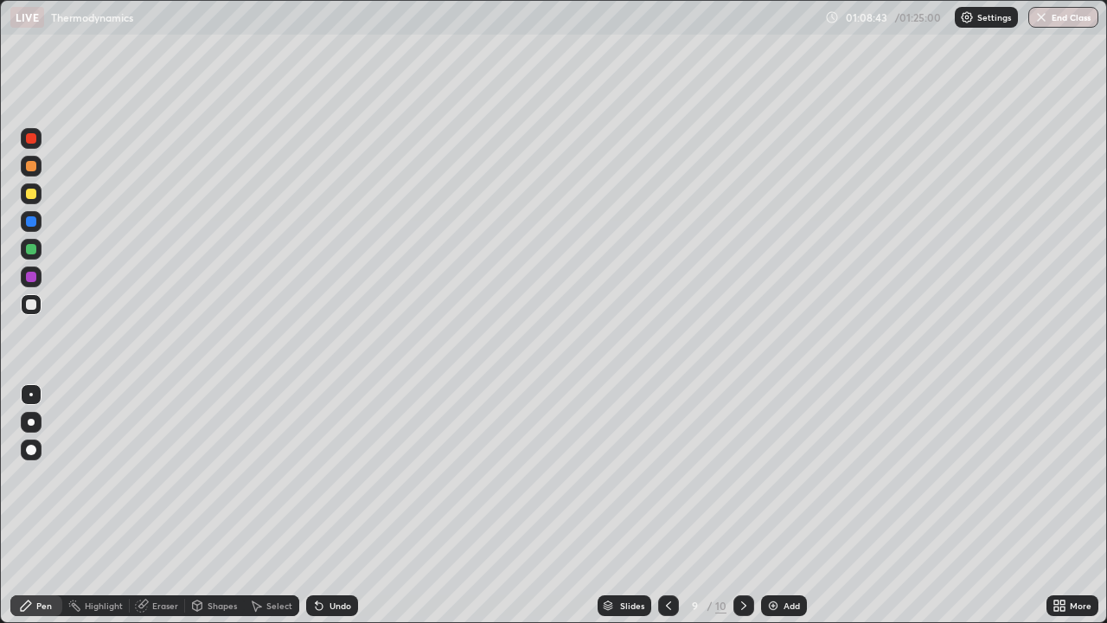
click at [344, 505] on div "Undo" at bounding box center [340, 605] width 22 height 9
click at [343, 505] on div "Undo" at bounding box center [340, 605] width 22 height 9
click at [344, 505] on div "Undo" at bounding box center [340, 605] width 22 height 9
click at [345, 505] on div "Undo" at bounding box center [340, 605] width 22 height 9
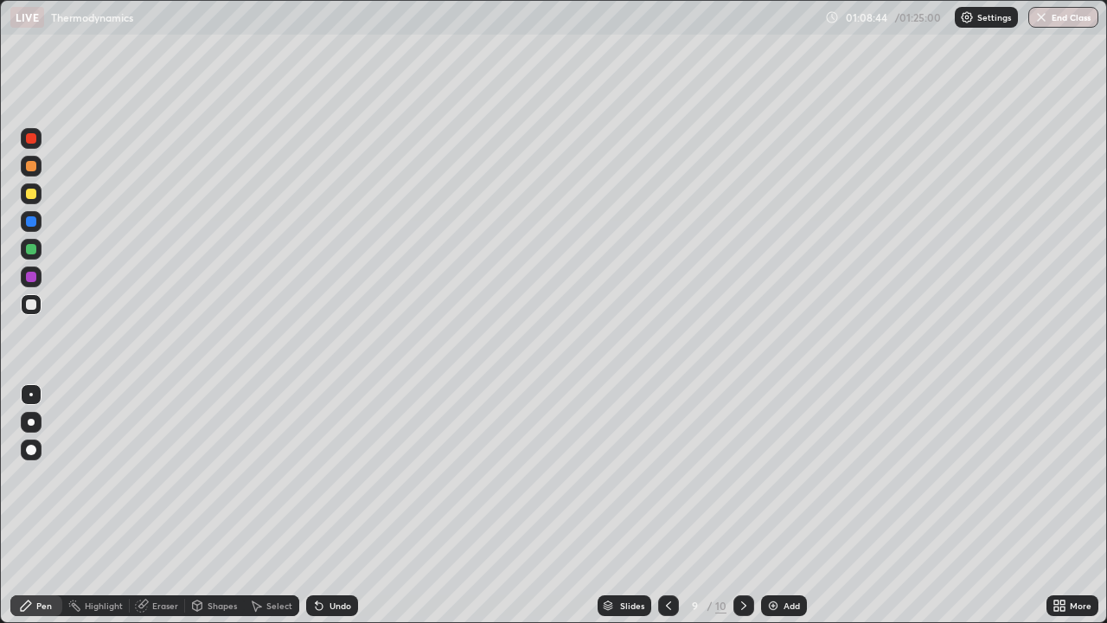
click at [342, 505] on div "Undo" at bounding box center [340, 605] width 22 height 9
click at [343, 505] on div "Undo" at bounding box center [340, 605] width 22 height 9
click at [784, 505] on div "Add" at bounding box center [791, 605] width 16 height 9
click at [669, 505] on icon at bounding box center [669, 605] width 14 height 14
click at [742, 505] on icon at bounding box center [744, 605] width 14 height 14
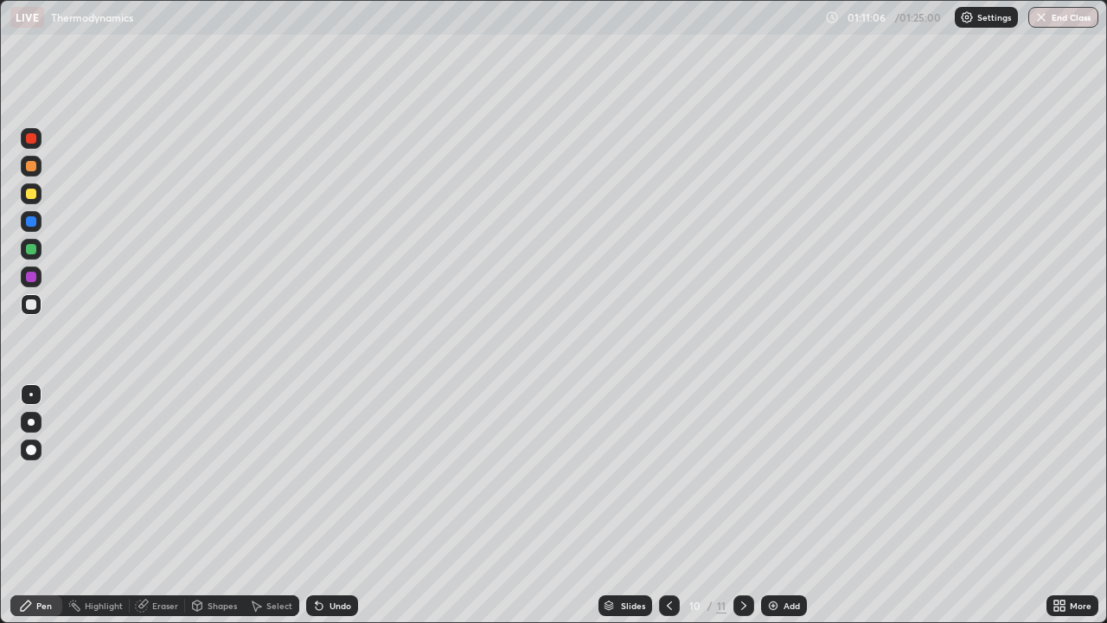
click at [668, 505] on icon at bounding box center [669, 605] width 14 height 14
click at [744, 505] on icon at bounding box center [744, 605] width 14 height 14
click at [743, 505] on icon at bounding box center [744, 605] width 14 height 14
click at [741, 505] on icon at bounding box center [743, 605] width 5 height 9
click at [668, 505] on icon at bounding box center [669, 605] width 14 height 14
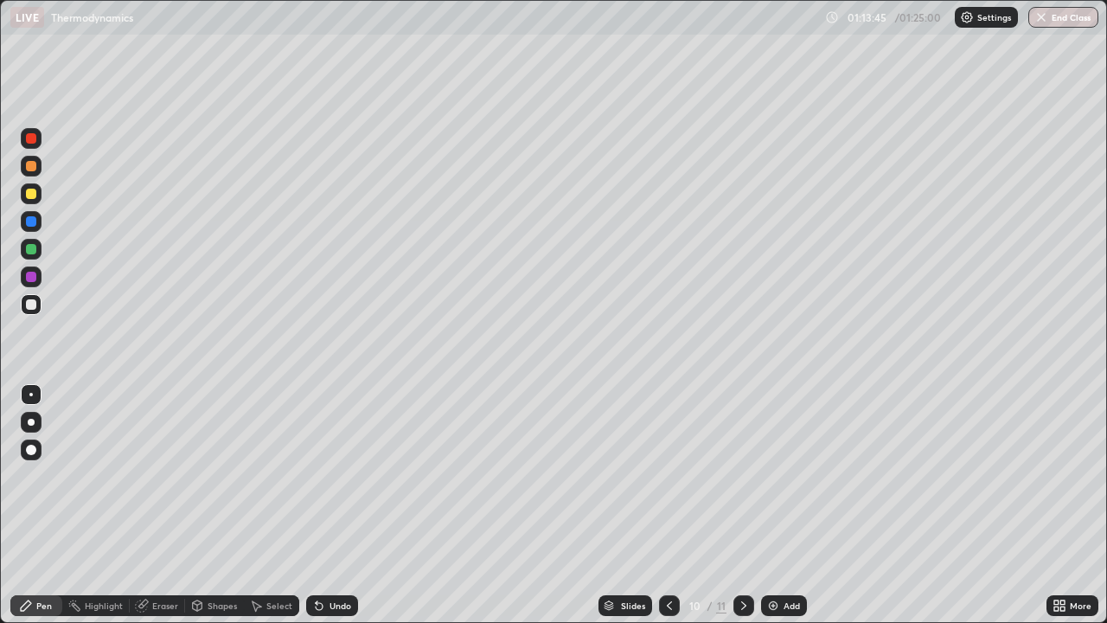
click at [1063, 18] on button "End Class" at bounding box center [1063, 17] width 70 height 21
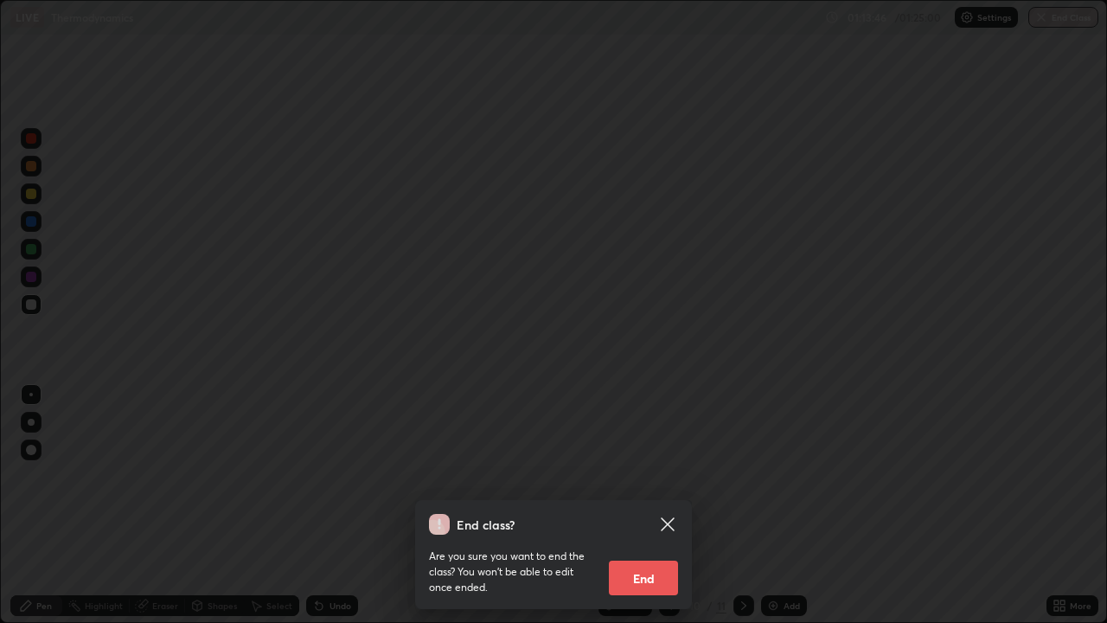
click at [649, 505] on button "End" at bounding box center [643, 577] width 69 height 35
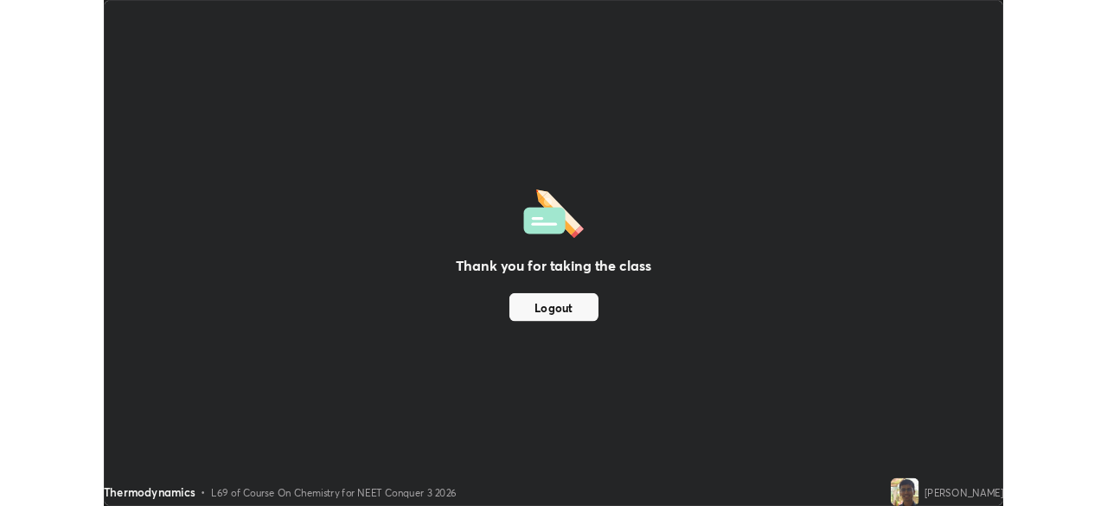
scroll to position [85966, 85365]
